Goal: Task Accomplishment & Management: Use online tool/utility

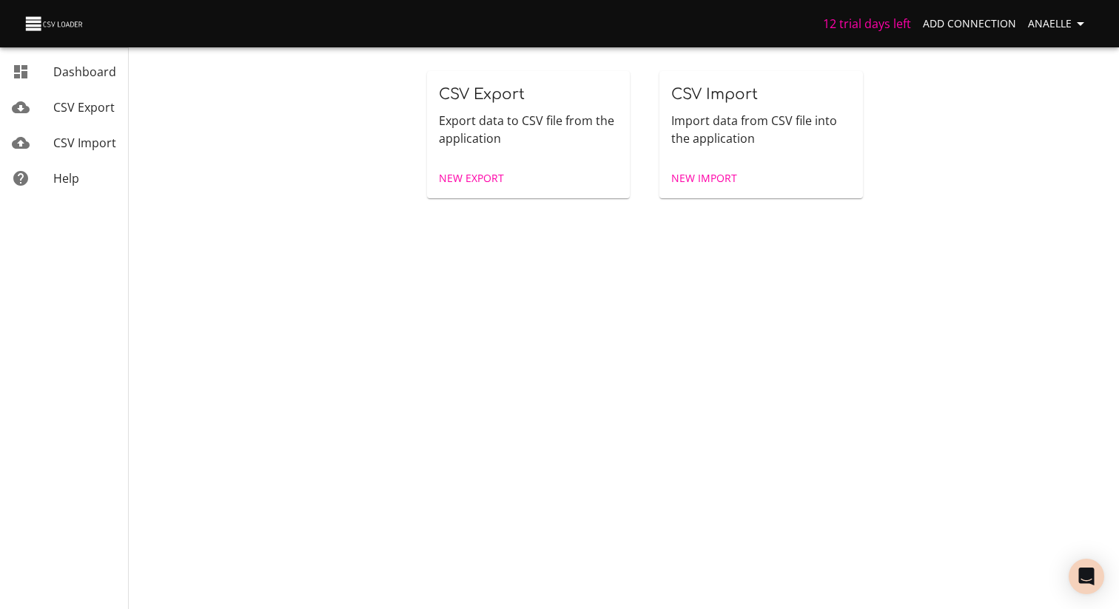
click at [668, 221] on div "CSV Export Export data to CSV file from the application New Export CSV Import I…" at bounding box center [644, 124] width 949 height 249
click at [469, 178] on span "New Export" at bounding box center [471, 178] width 65 height 19
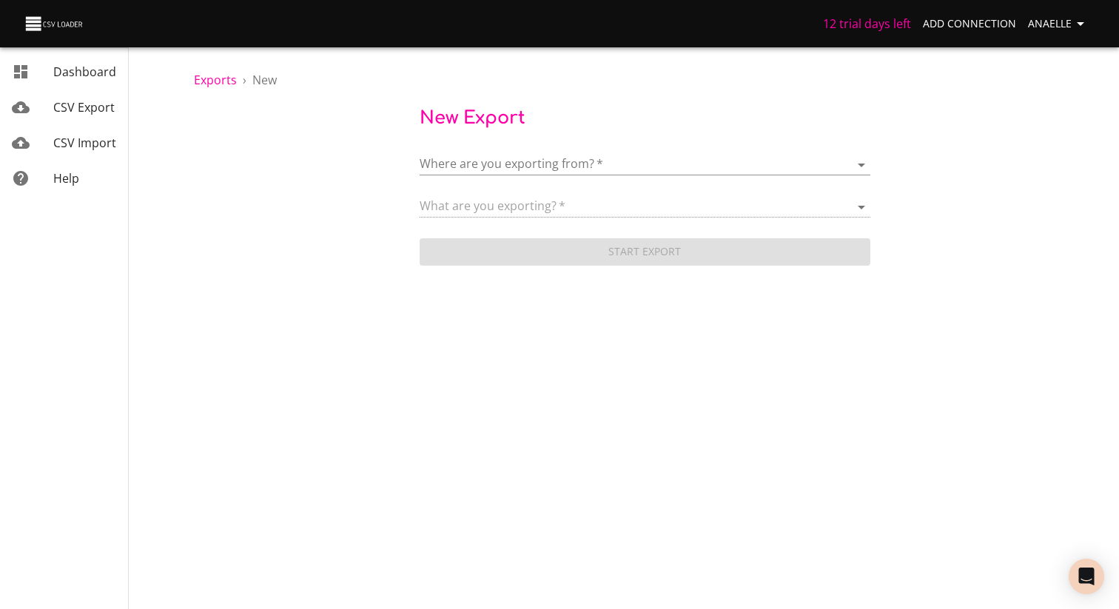
click at [545, 164] on body "12 trial days left Add Connection Anaelle Dashboard CSV Export CSV Import Help …" at bounding box center [559, 304] width 1119 height 609
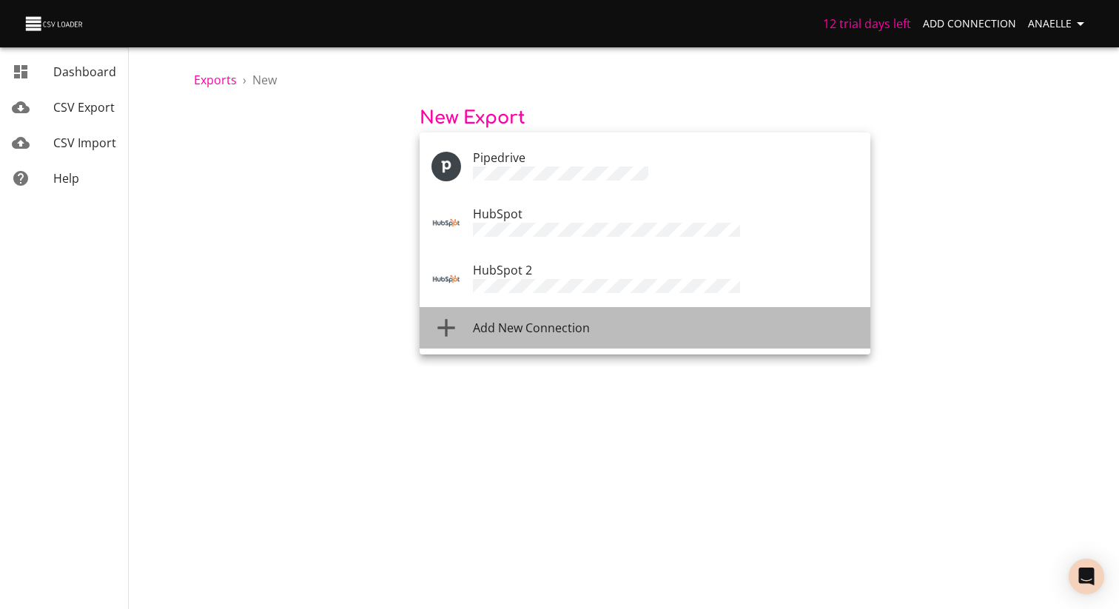
click at [533, 320] on span "Add New Connection" at bounding box center [531, 328] width 117 height 16
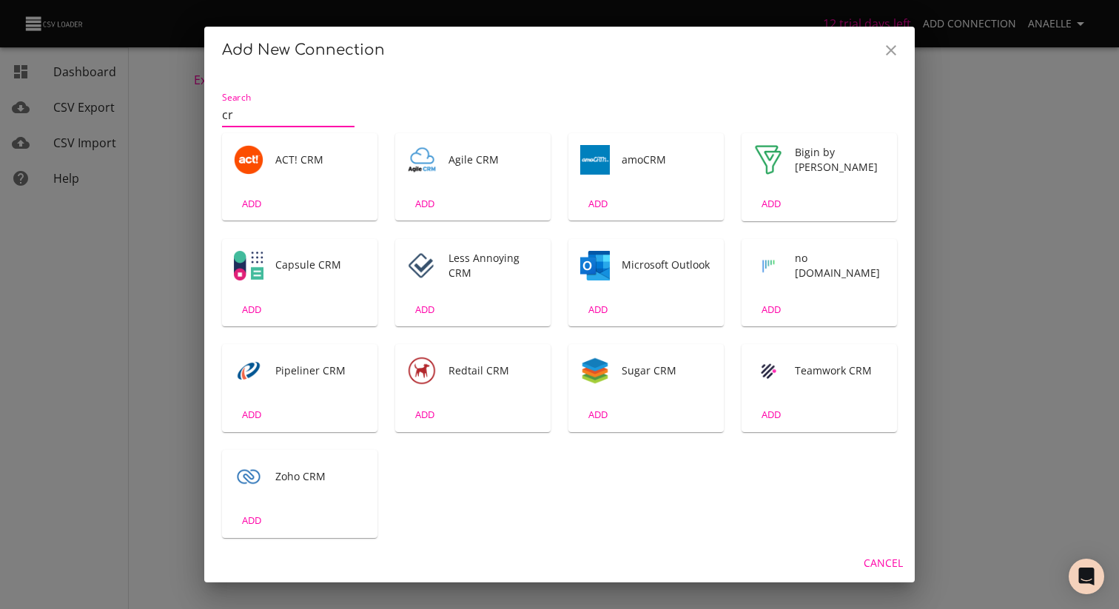
type input "c"
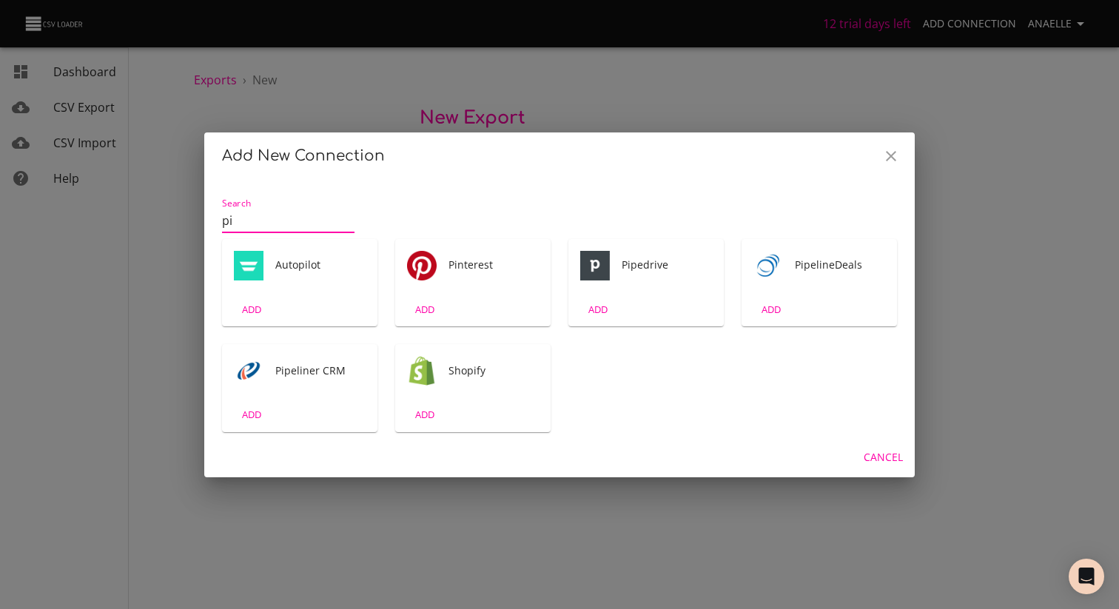
type input "pi"
click at [599, 280] on img "Tool" at bounding box center [595, 266] width 30 height 30
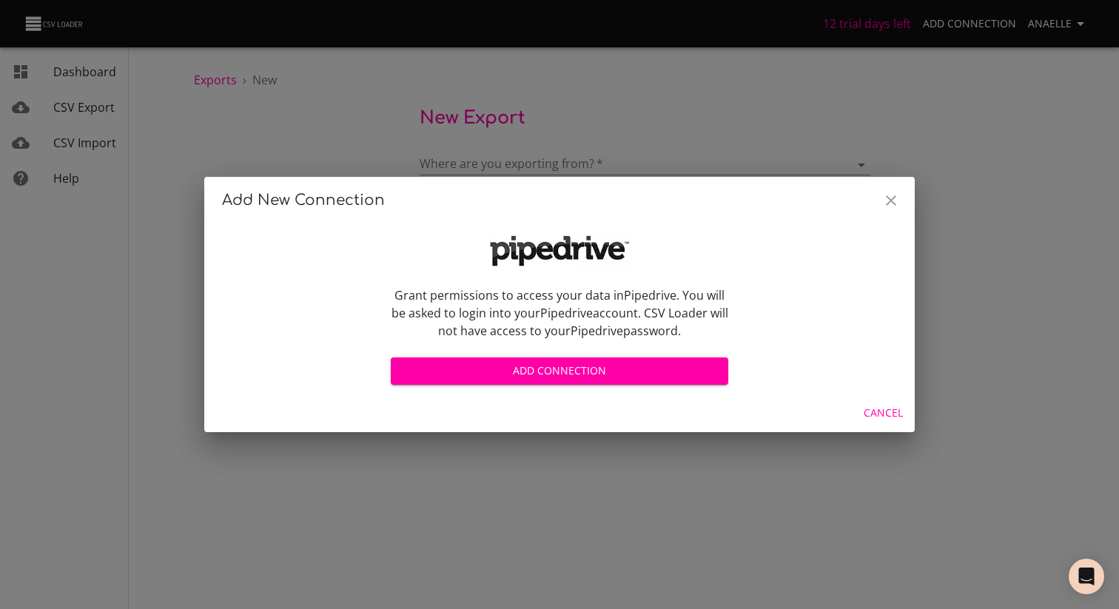
click at [571, 377] on span "Add Connection" at bounding box center [560, 371] width 314 height 19
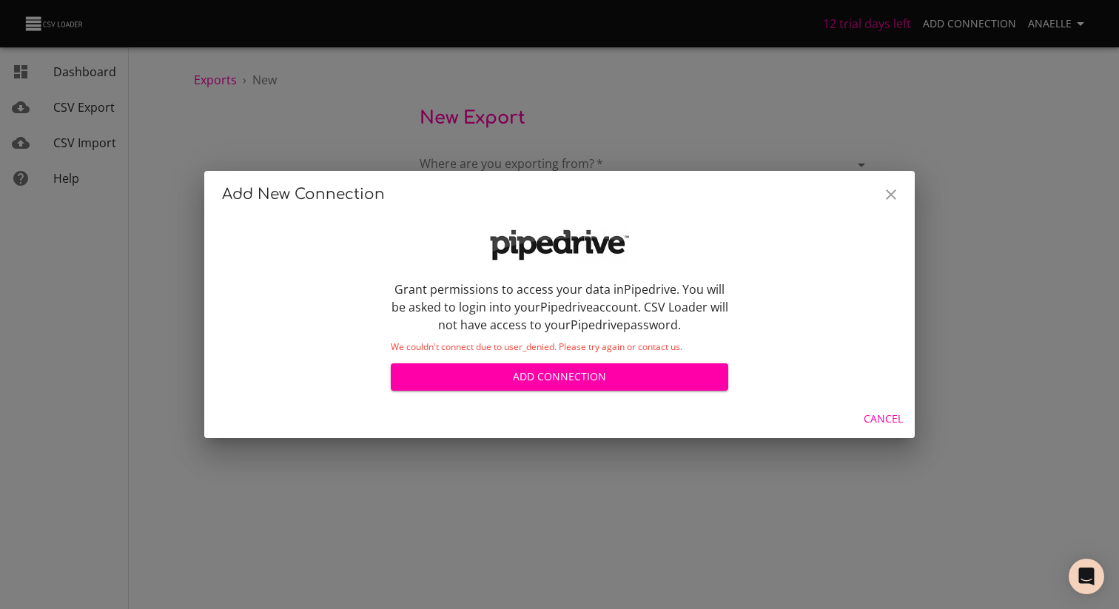
click at [616, 374] on span "Add Connection" at bounding box center [560, 377] width 314 height 19
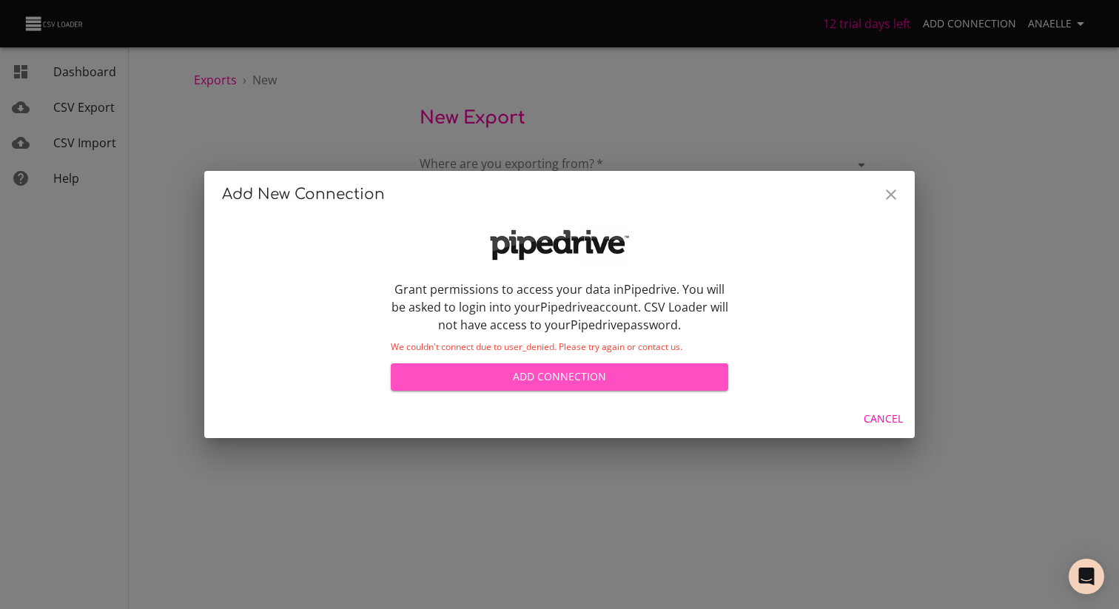
click at [611, 385] on span "Add Connection" at bounding box center [560, 377] width 314 height 19
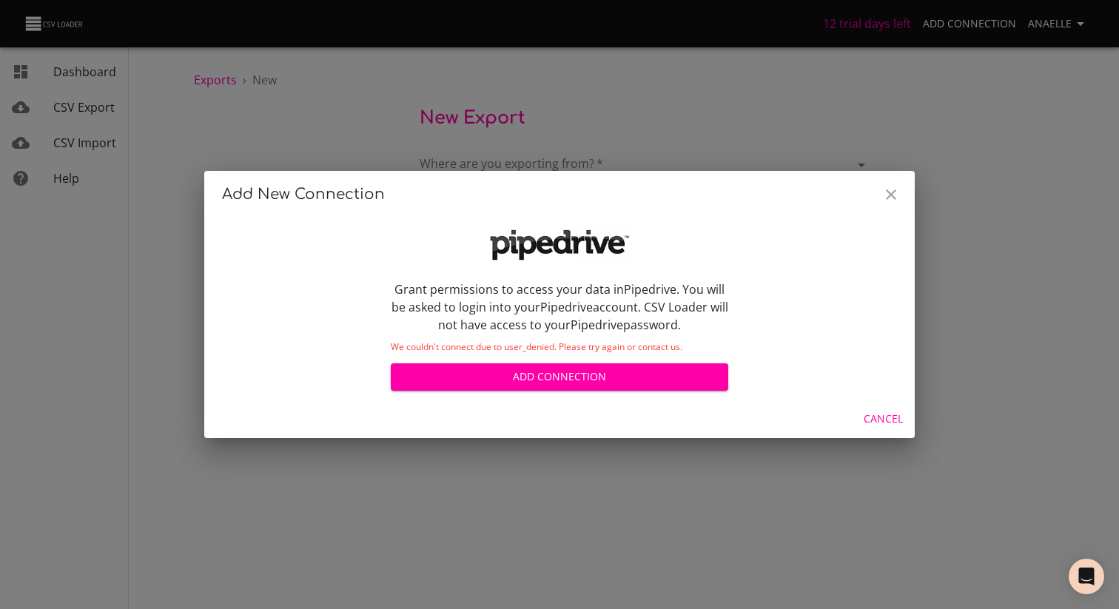
click at [587, 378] on span "Add Connection" at bounding box center [560, 377] width 314 height 19
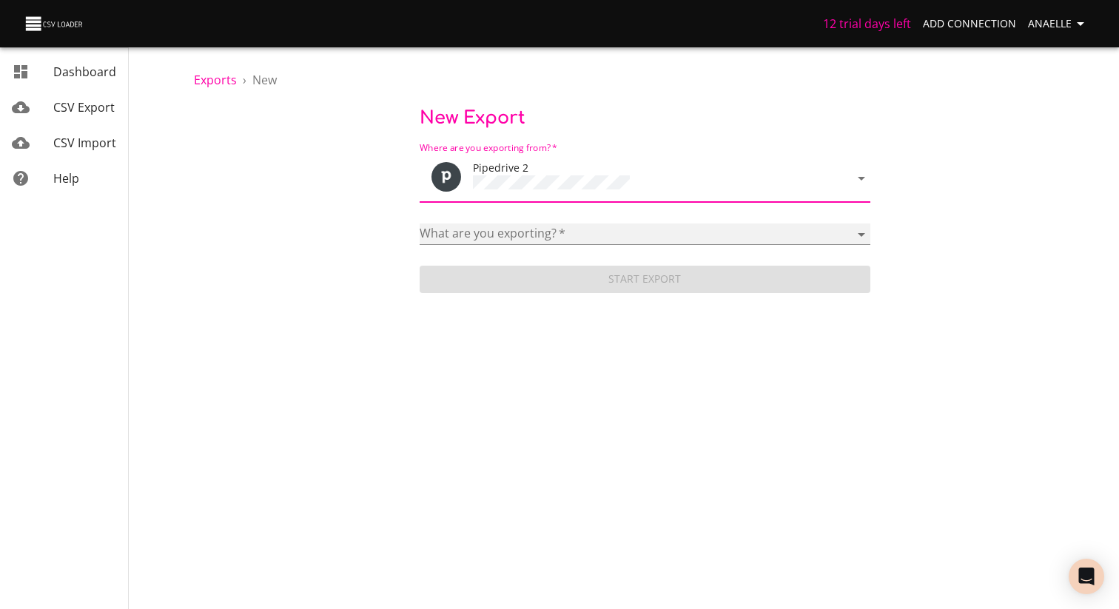
click at [521, 223] on select "Activities Activity Types Deal Products Deals Email Threads Emails Notes Organi…" at bounding box center [645, 233] width 451 height 21
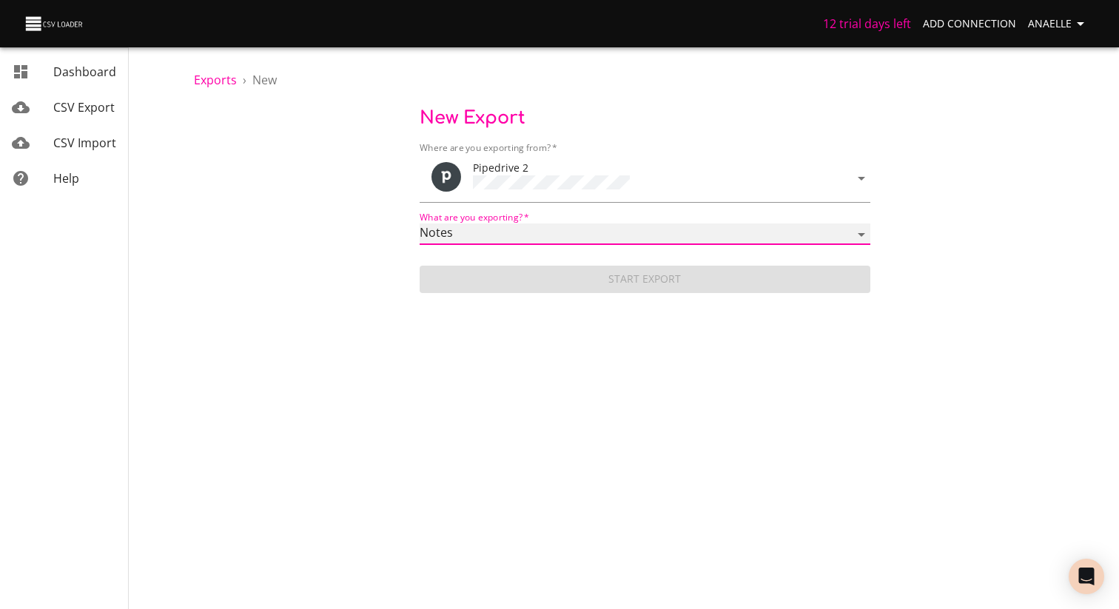
click at [420, 223] on select "Activities Activity Types Deal Products Deals Email Threads Emails Notes Organi…" at bounding box center [645, 233] width 451 height 21
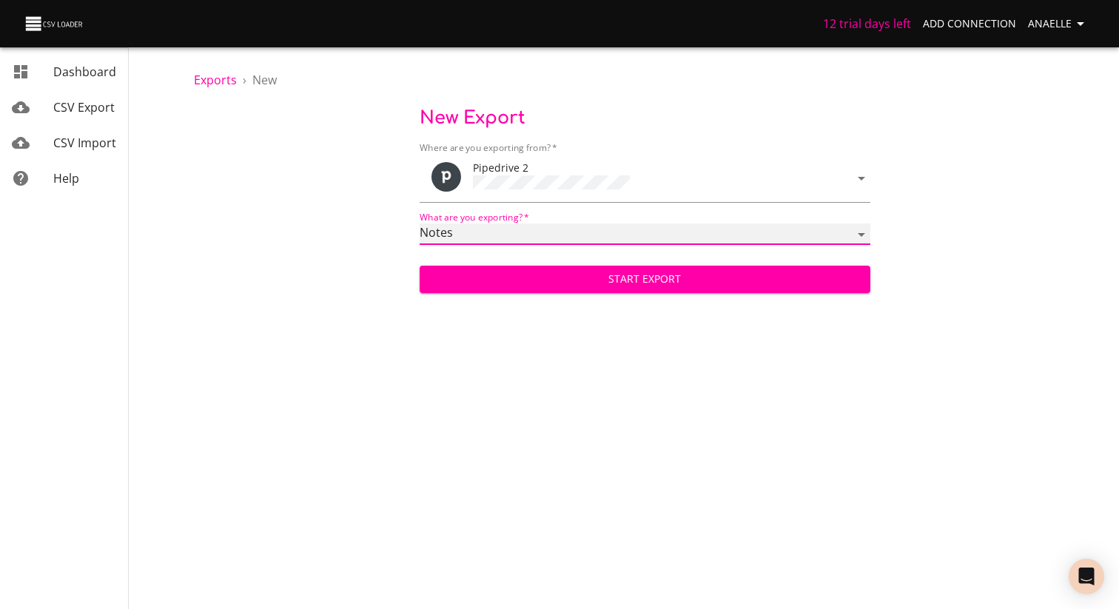
click at [494, 223] on select "Activities Activity Types Deal Products Deals Email Threads Emails Notes Organi…" at bounding box center [645, 233] width 451 height 21
select select "mail_messages"
click at [420, 223] on select "Activities Activity Types Deal Products Deals Email Threads Emails Notes Organi…" at bounding box center [645, 233] width 451 height 21
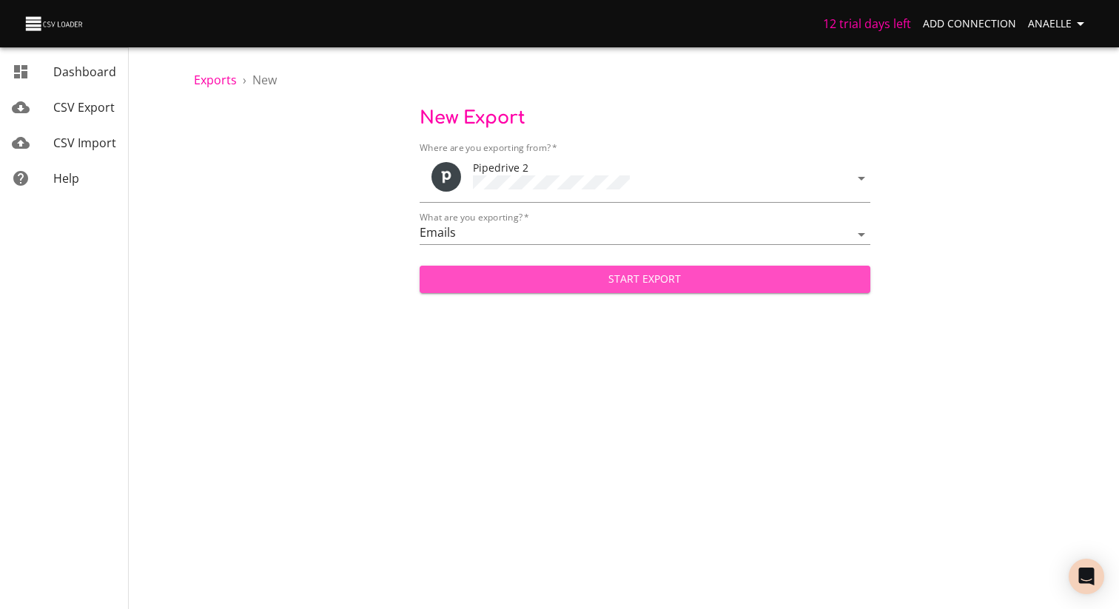
click at [599, 270] on span "Start Export" at bounding box center [644, 279] width 427 height 19
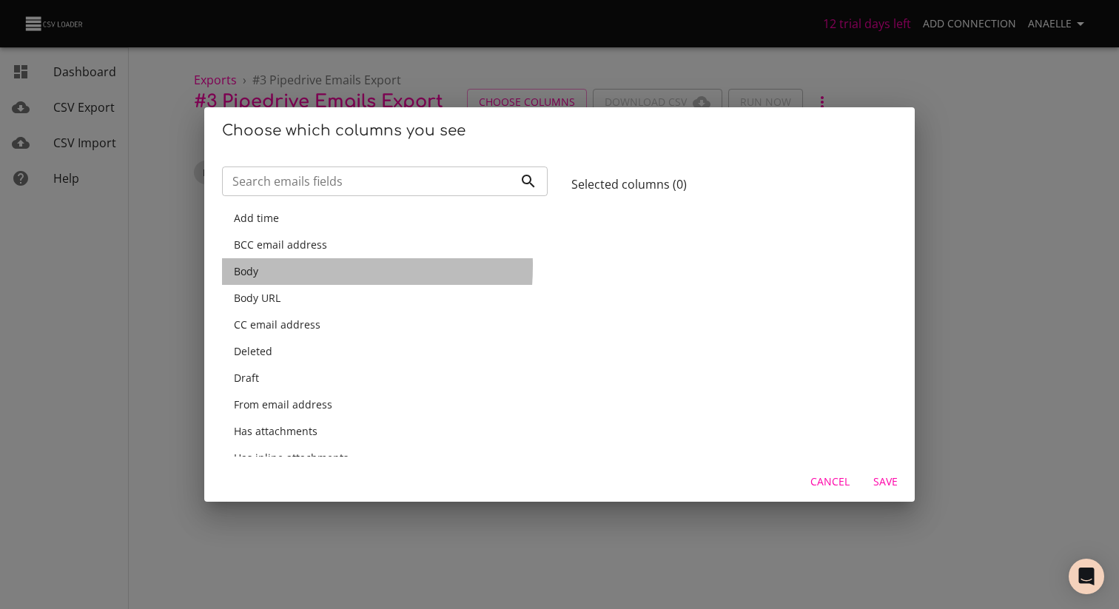
click at [254, 266] on span "Body" at bounding box center [246, 271] width 24 height 14
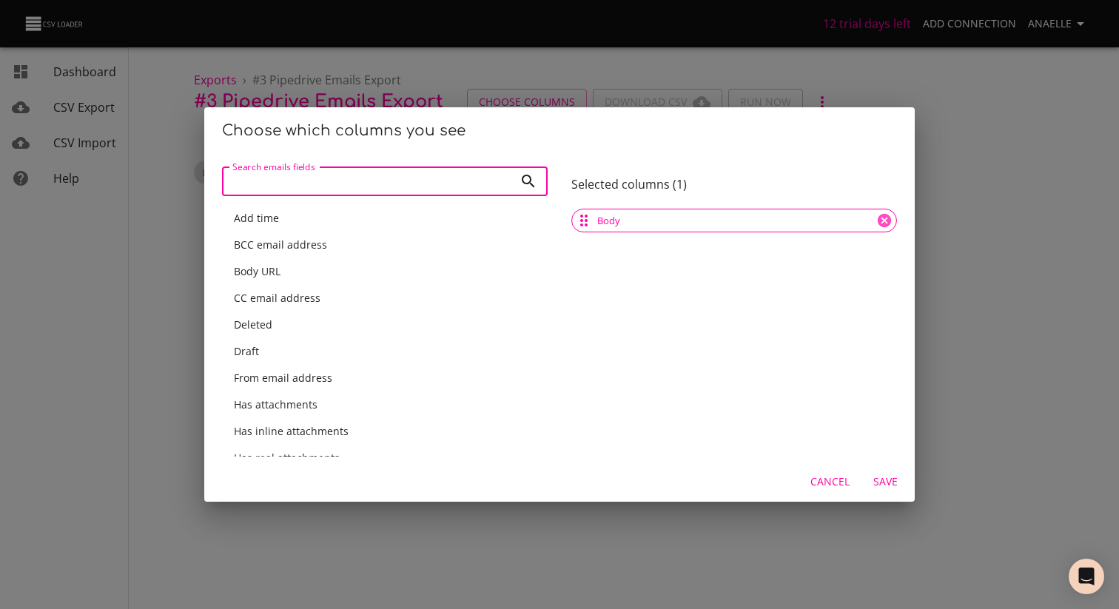
click at [314, 173] on input "Search emails fields" at bounding box center [368, 182] width 292 height 30
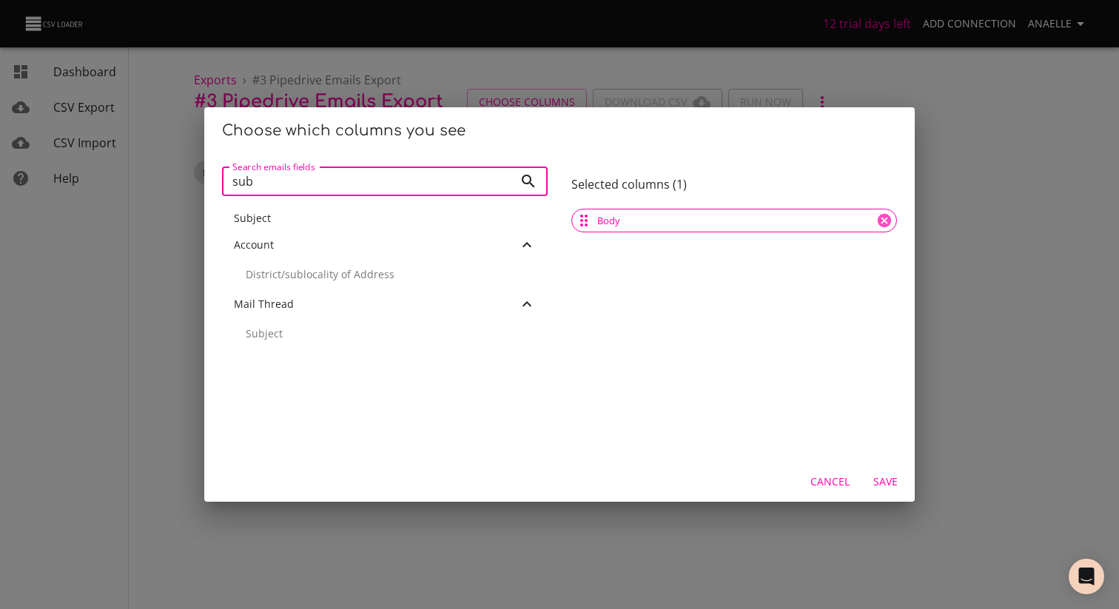
click at [277, 217] on div "Subject" at bounding box center [385, 218] width 302 height 15
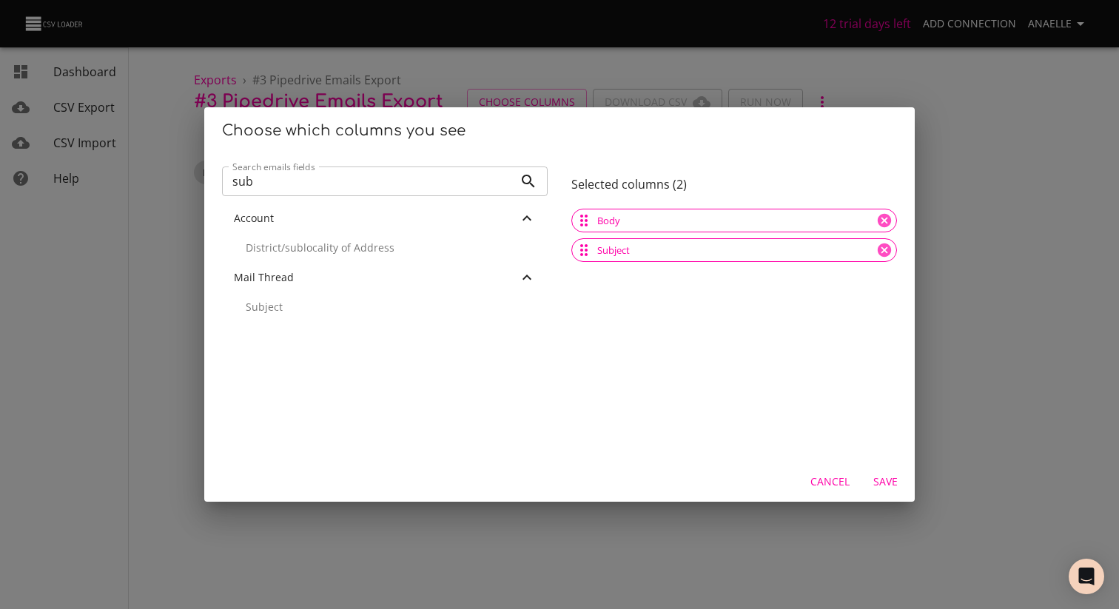
click at [300, 180] on input "sub" at bounding box center [368, 182] width 292 height 30
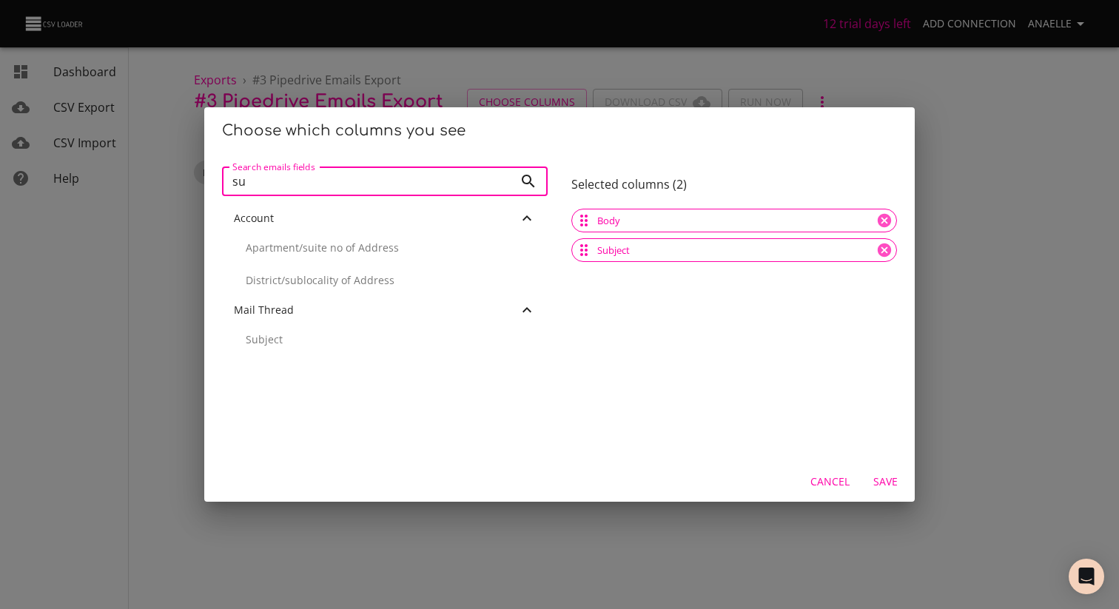
type input "s"
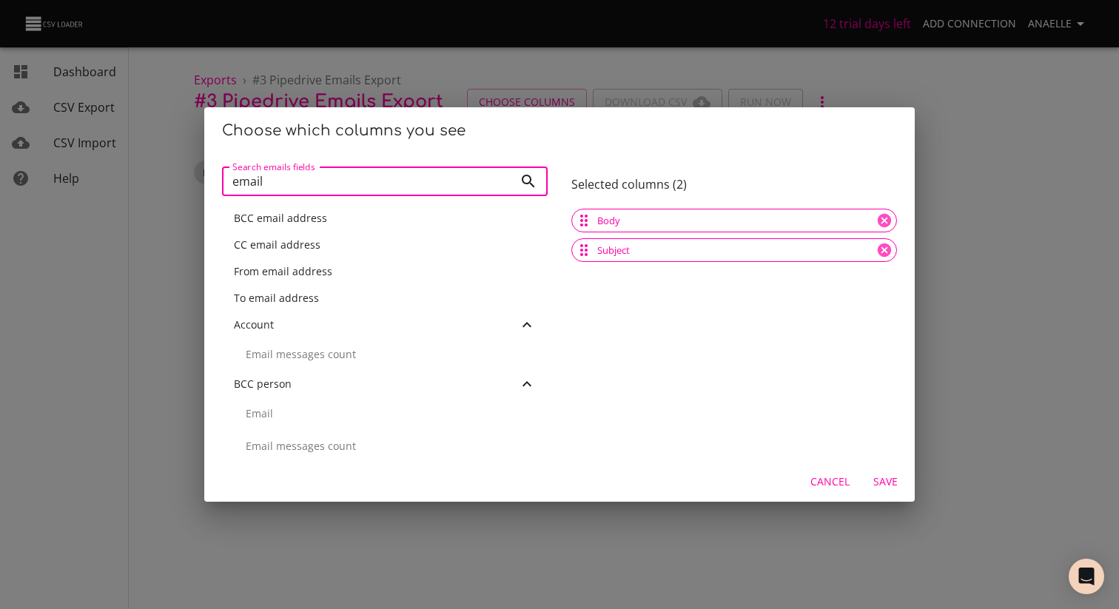
click at [307, 272] on span "From email address" at bounding box center [283, 271] width 98 height 14
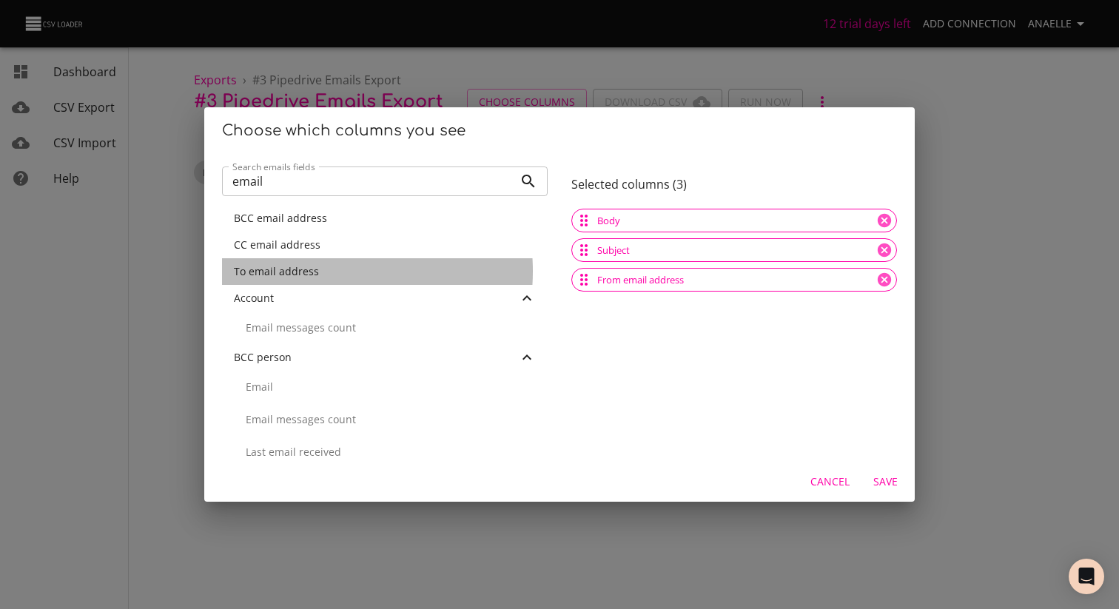
click at [307, 271] on span "To email address" at bounding box center [276, 271] width 85 height 14
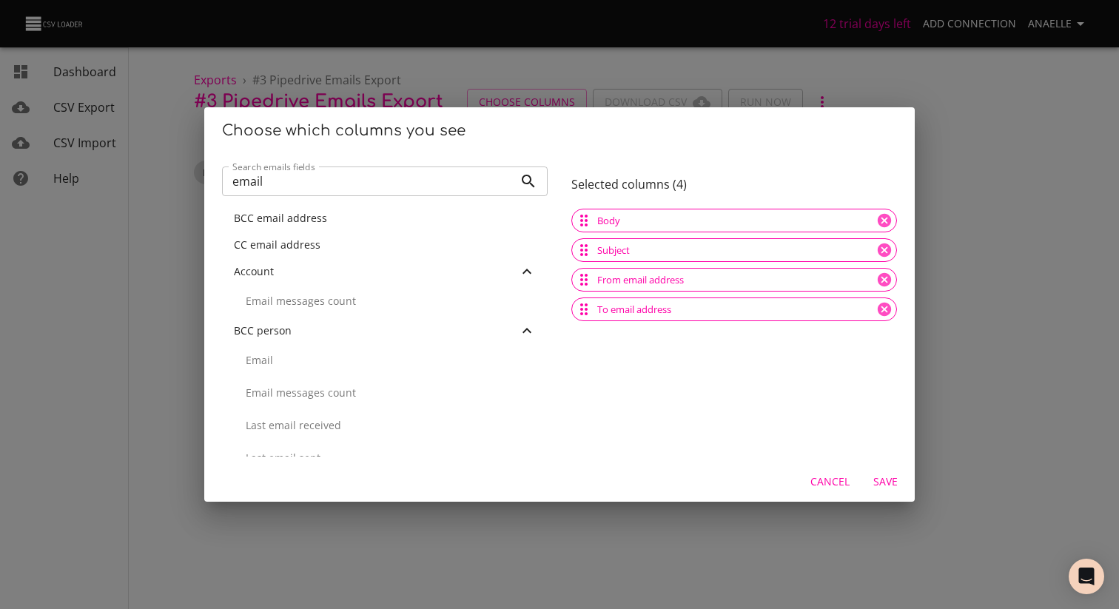
click at [330, 248] on div "CC email address" at bounding box center [385, 245] width 302 height 15
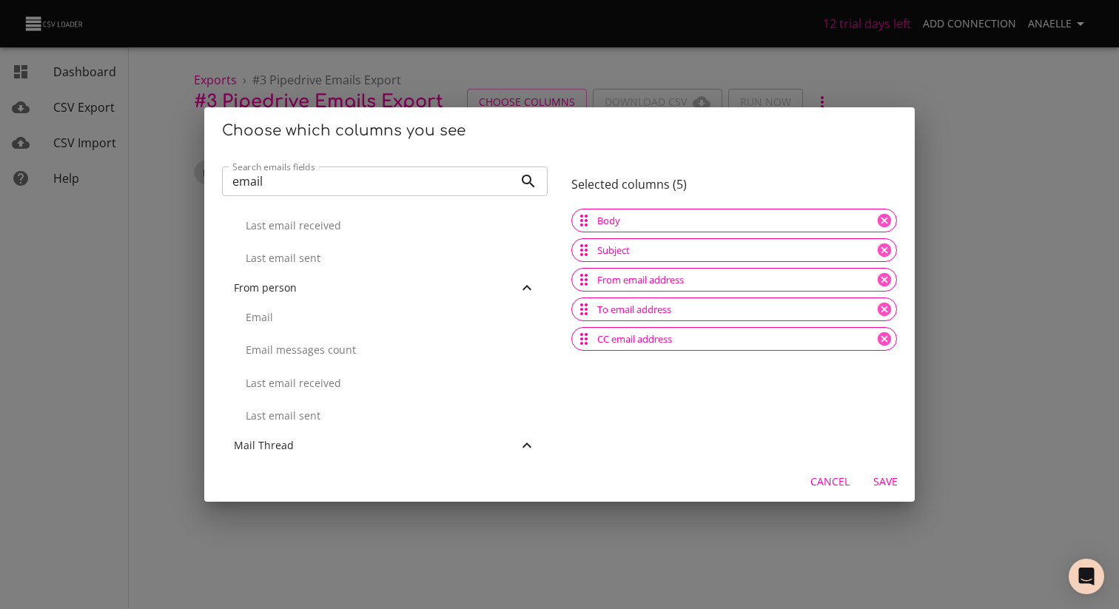
scroll to position [321, 0]
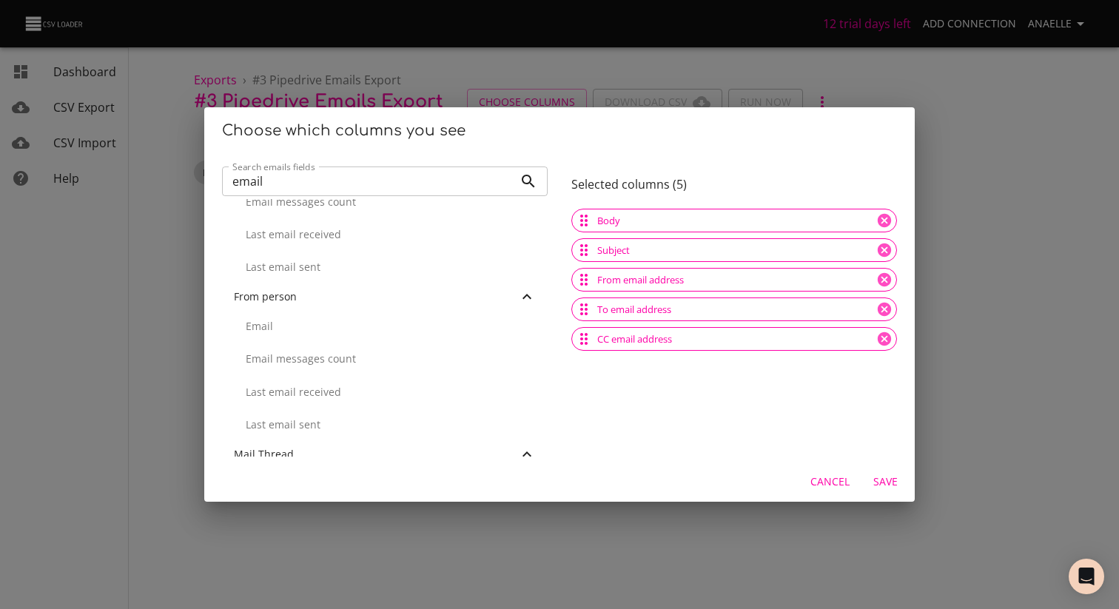
click at [292, 181] on input "email" at bounding box center [368, 182] width 292 height 30
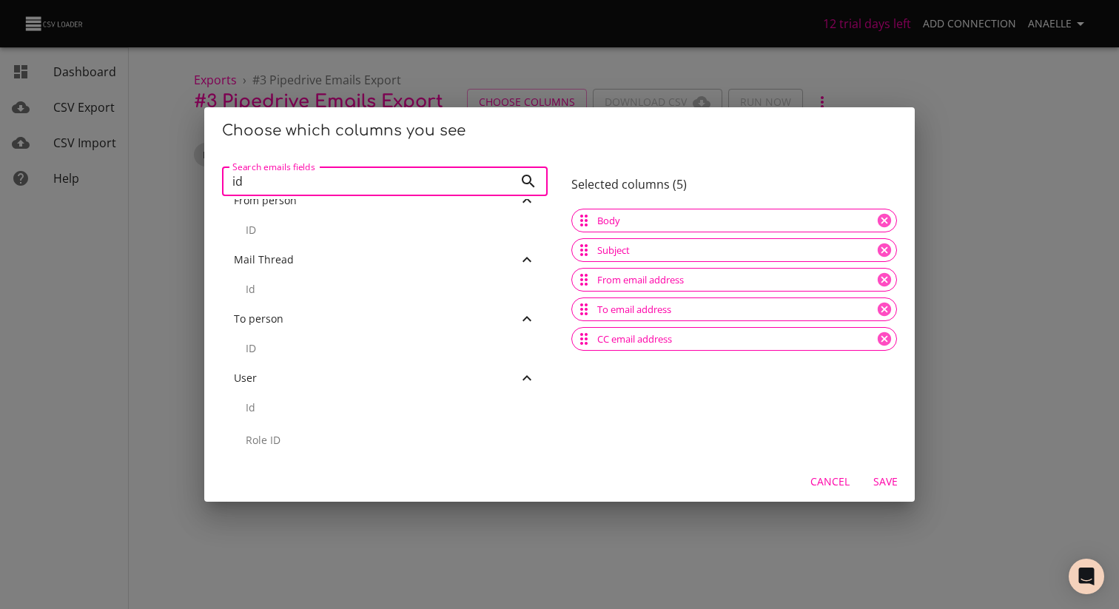
scroll to position [228, 0]
type input "id"
click at [815, 225] on div "Body" at bounding box center [734, 221] width 326 height 24
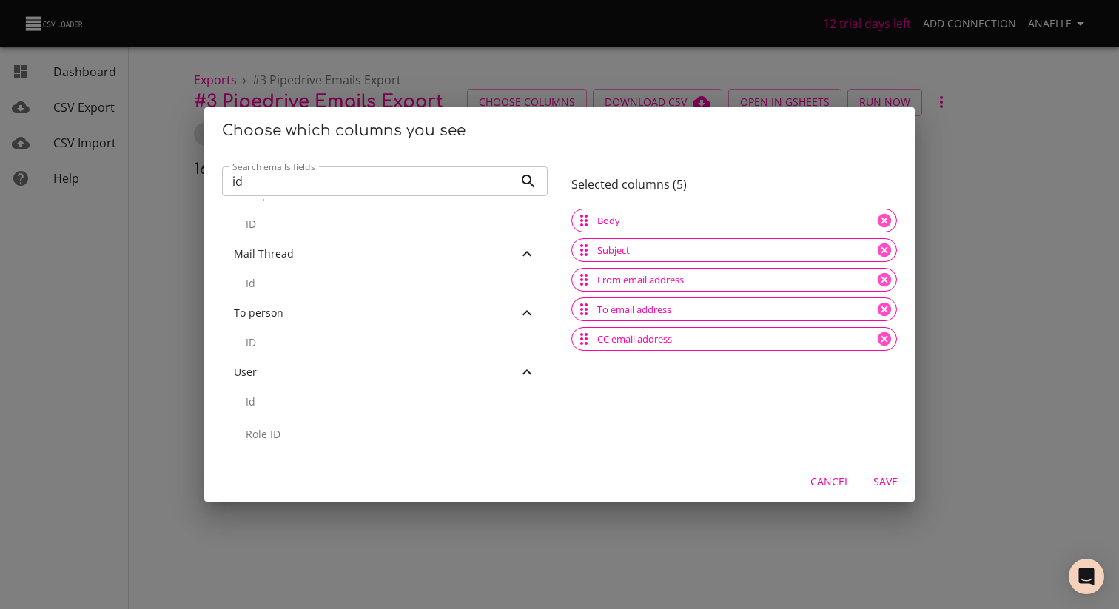
click at [360, 59] on div "Choose which columns you see Search emails fields id Search emails fields Id Ac…" at bounding box center [559, 304] width 1119 height 609
click at [808, 485] on button "Cancel" at bounding box center [829, 481] width 51 height 27
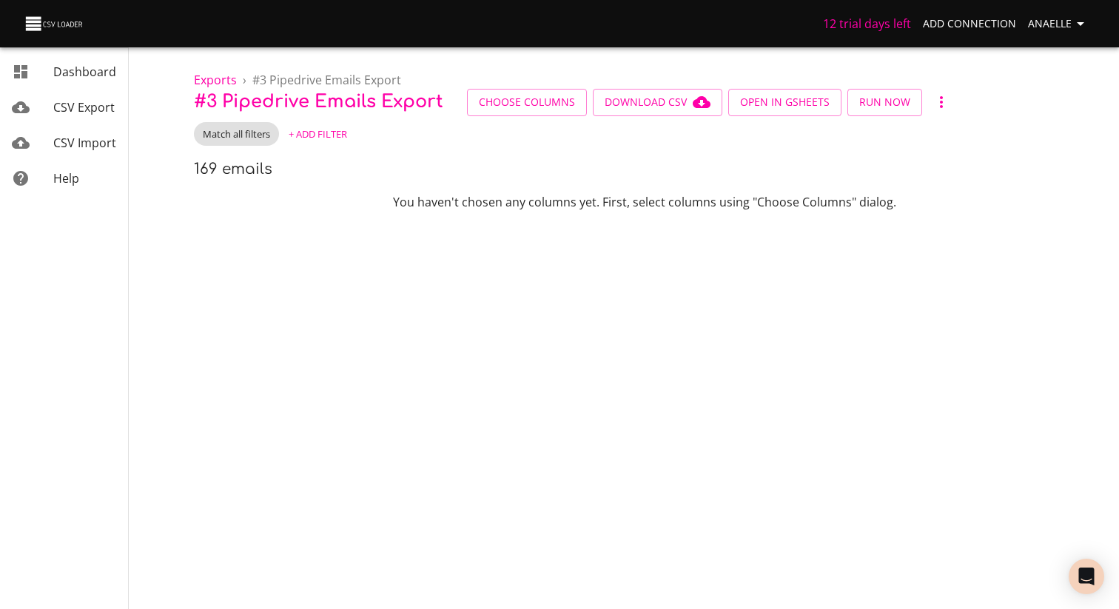
scroll to position [0, 0]
